Goal: Navigation & Orientation: Find specific page/section

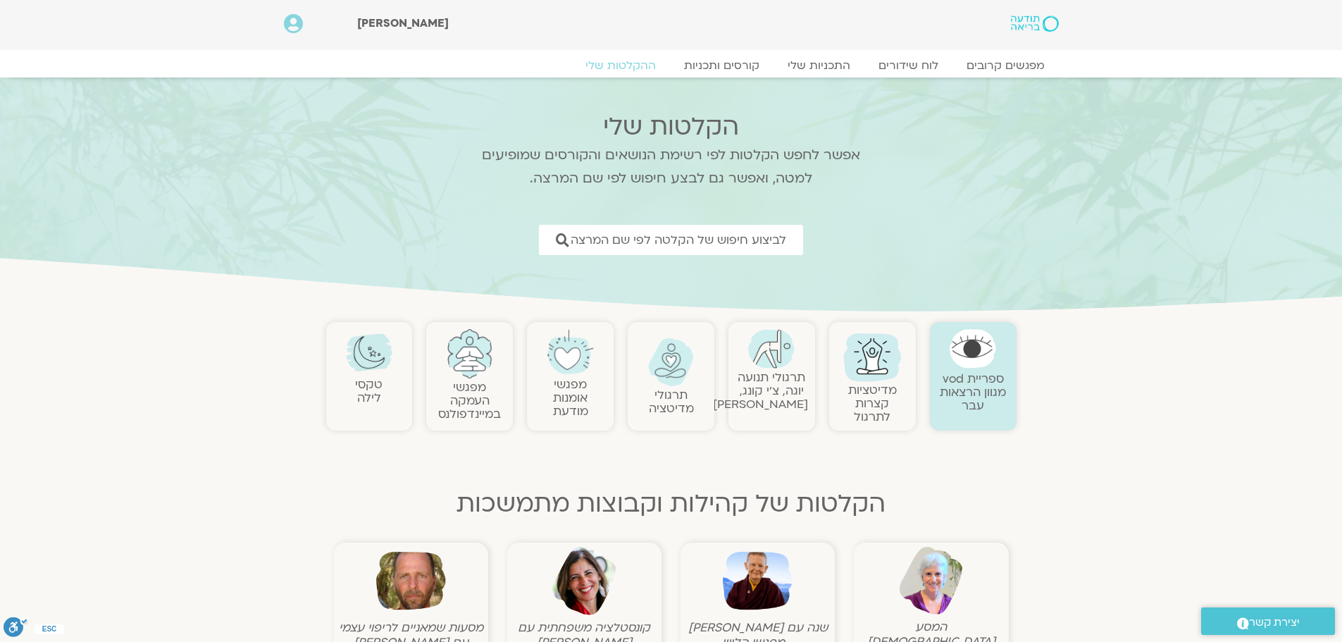
click at [482, 376] on link at bounding box center [469, 353] width 73 height 49
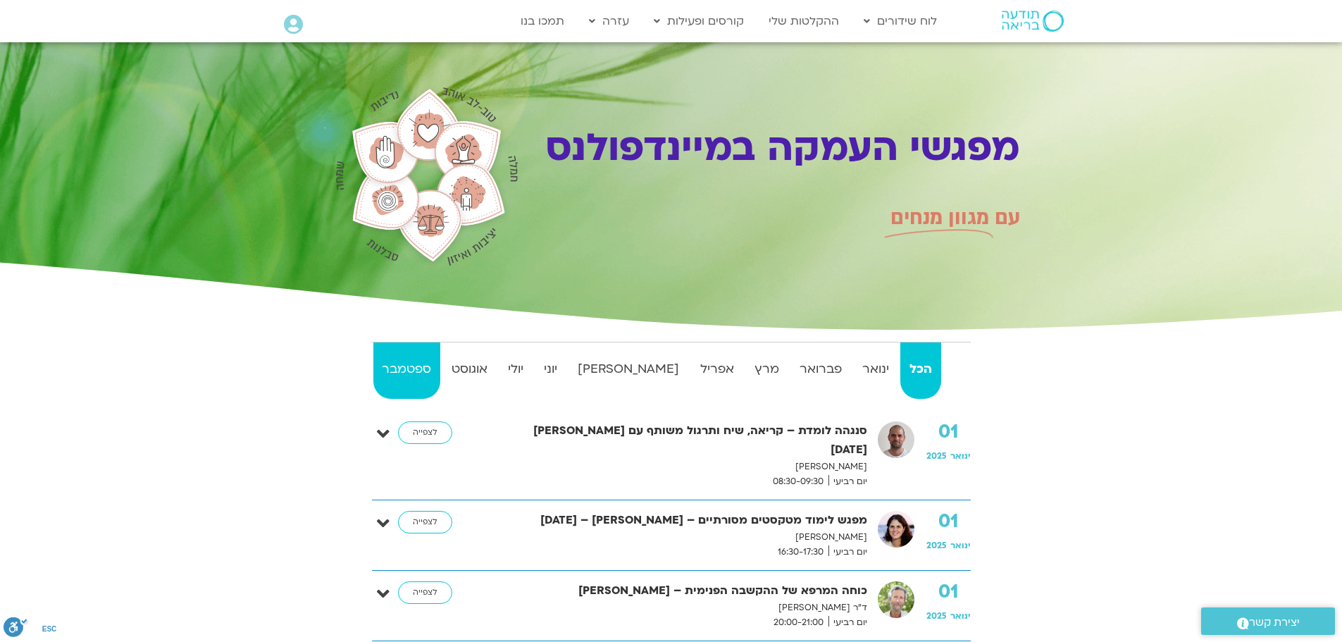
click at [405, 361] on strong "ספטמבר" at bounding box center [406, 369] width 67 height 21
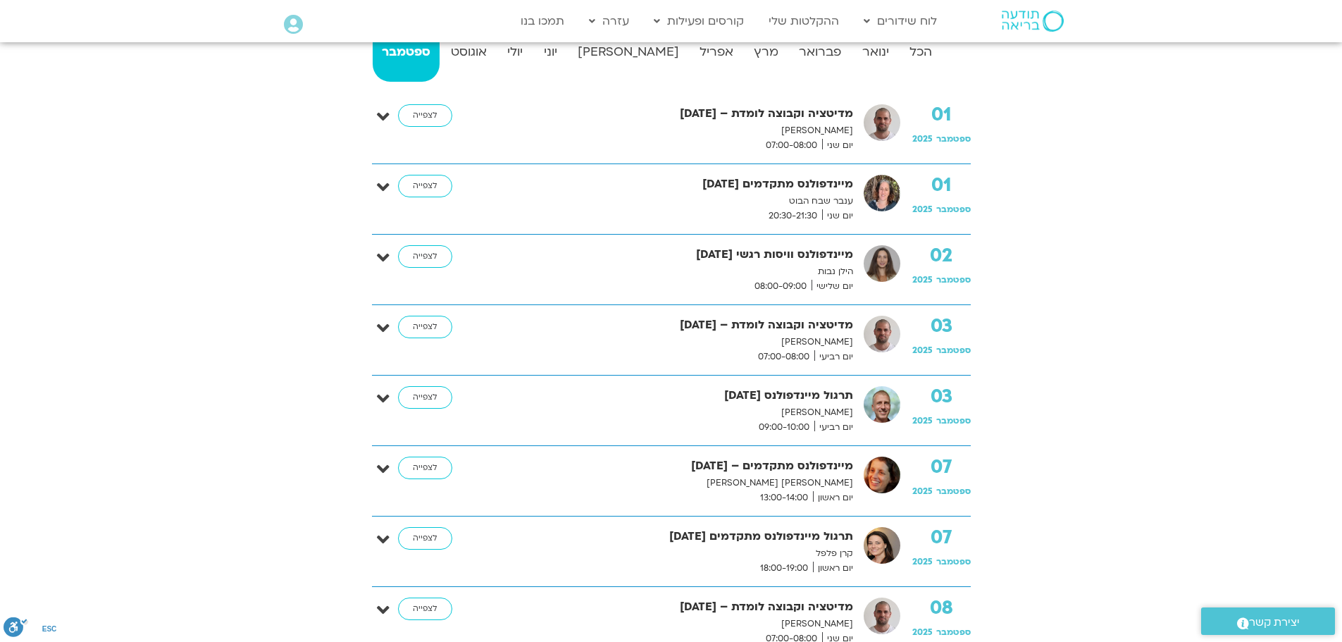
scroll to position [352, 0]
